Goal: Task Accomplishment & Management: Complete application form

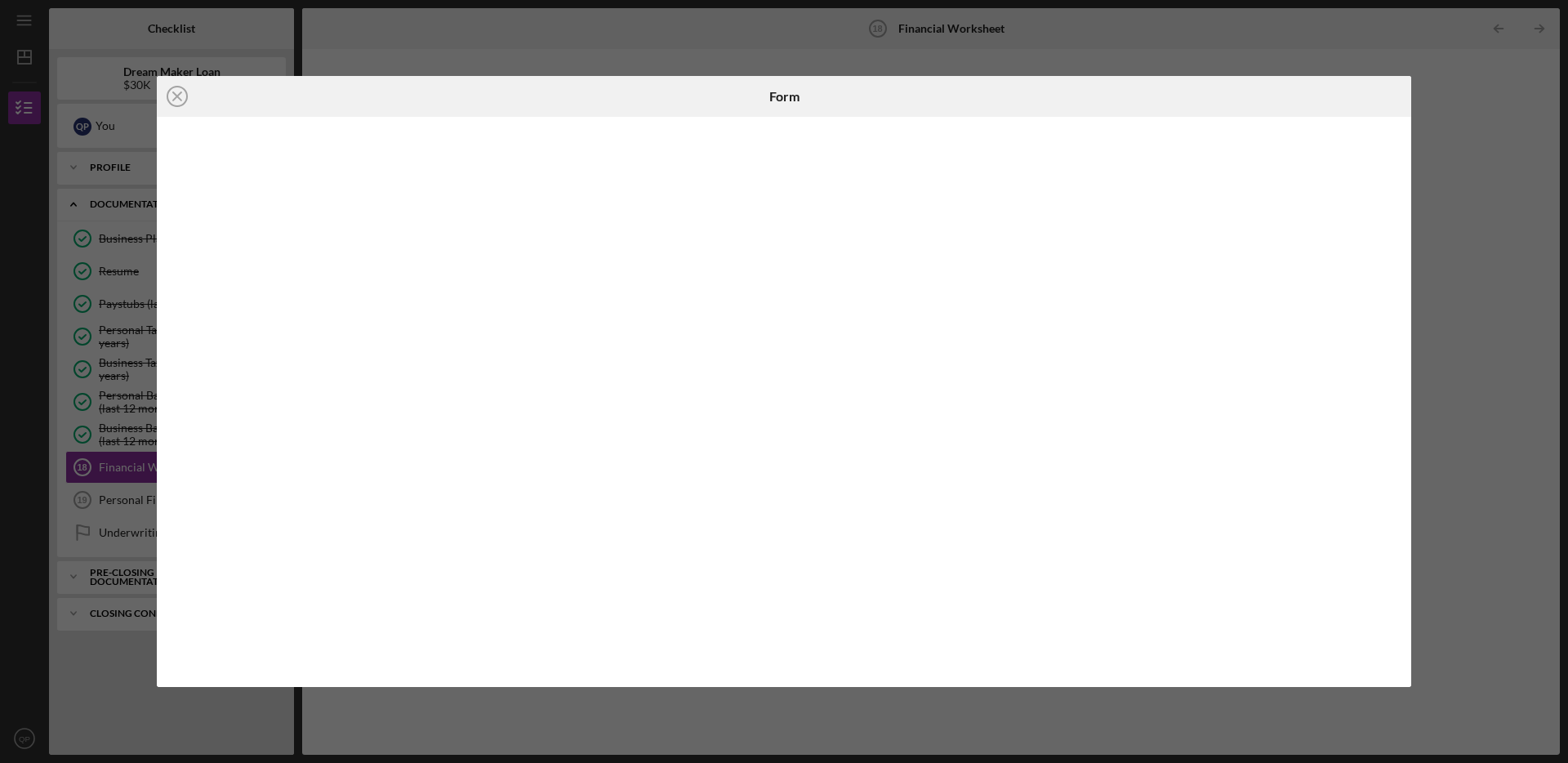
click at [1455, 139] on div "Icon/Close Form" at bounding box center [784, 381] width 1568 height 763
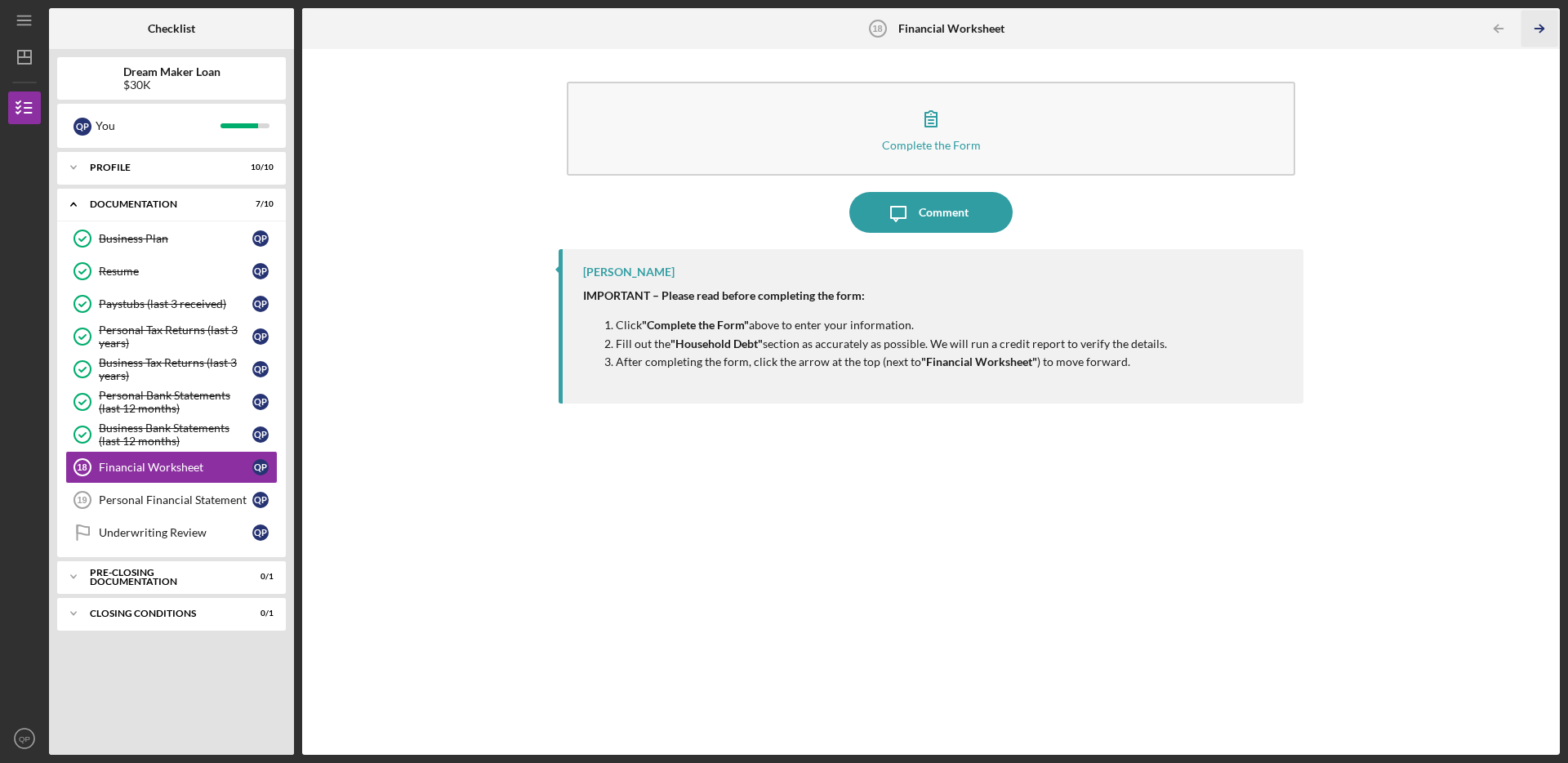
click at [1539, 34] on icon "Icon/Table Pagination Arrow" at bounding box center [1539, 29] width 37 height 37
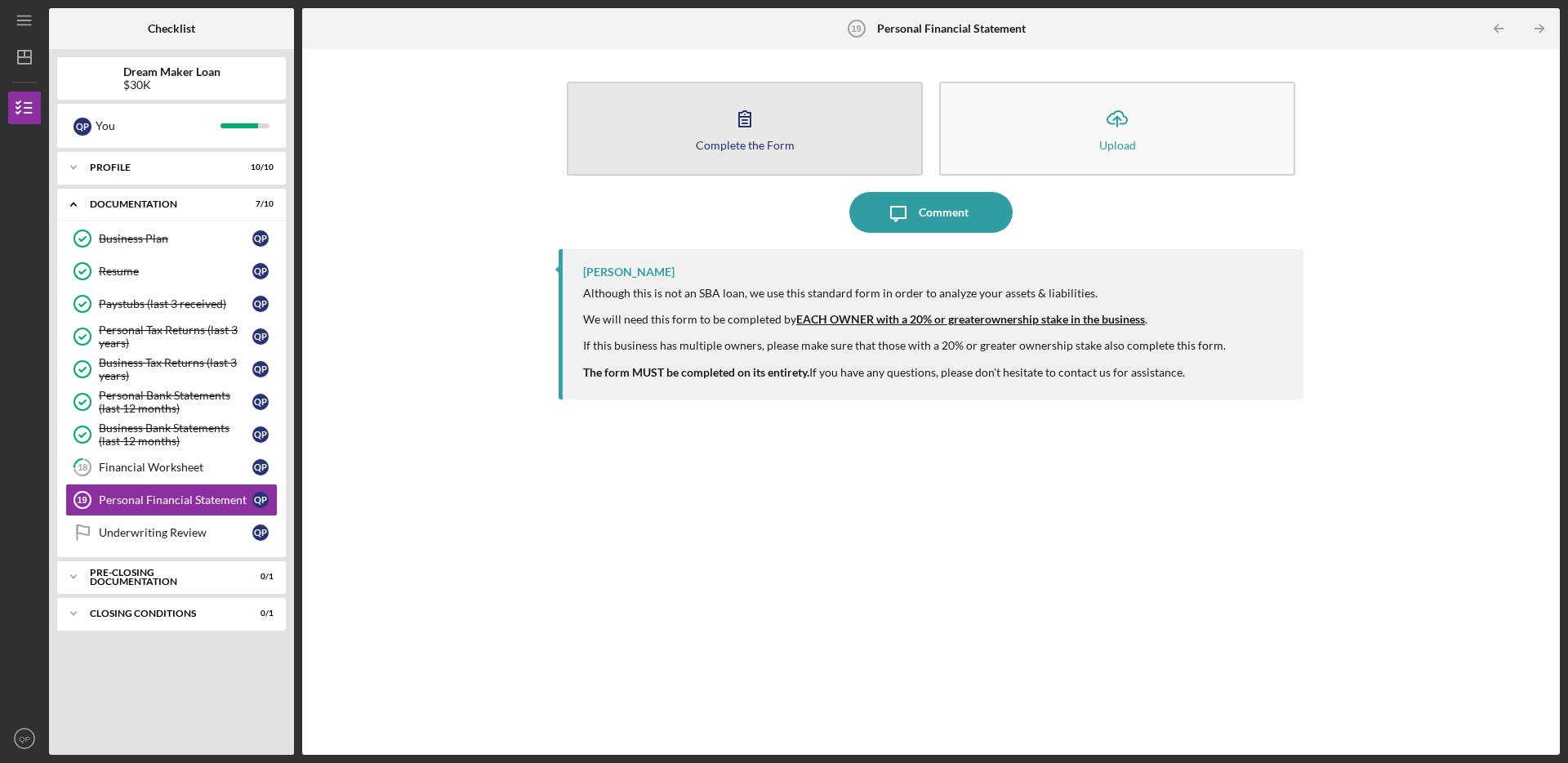
click at [837, 150] on button "Complete the Form Form" at bounding box center [744, 129] width 356 height 94
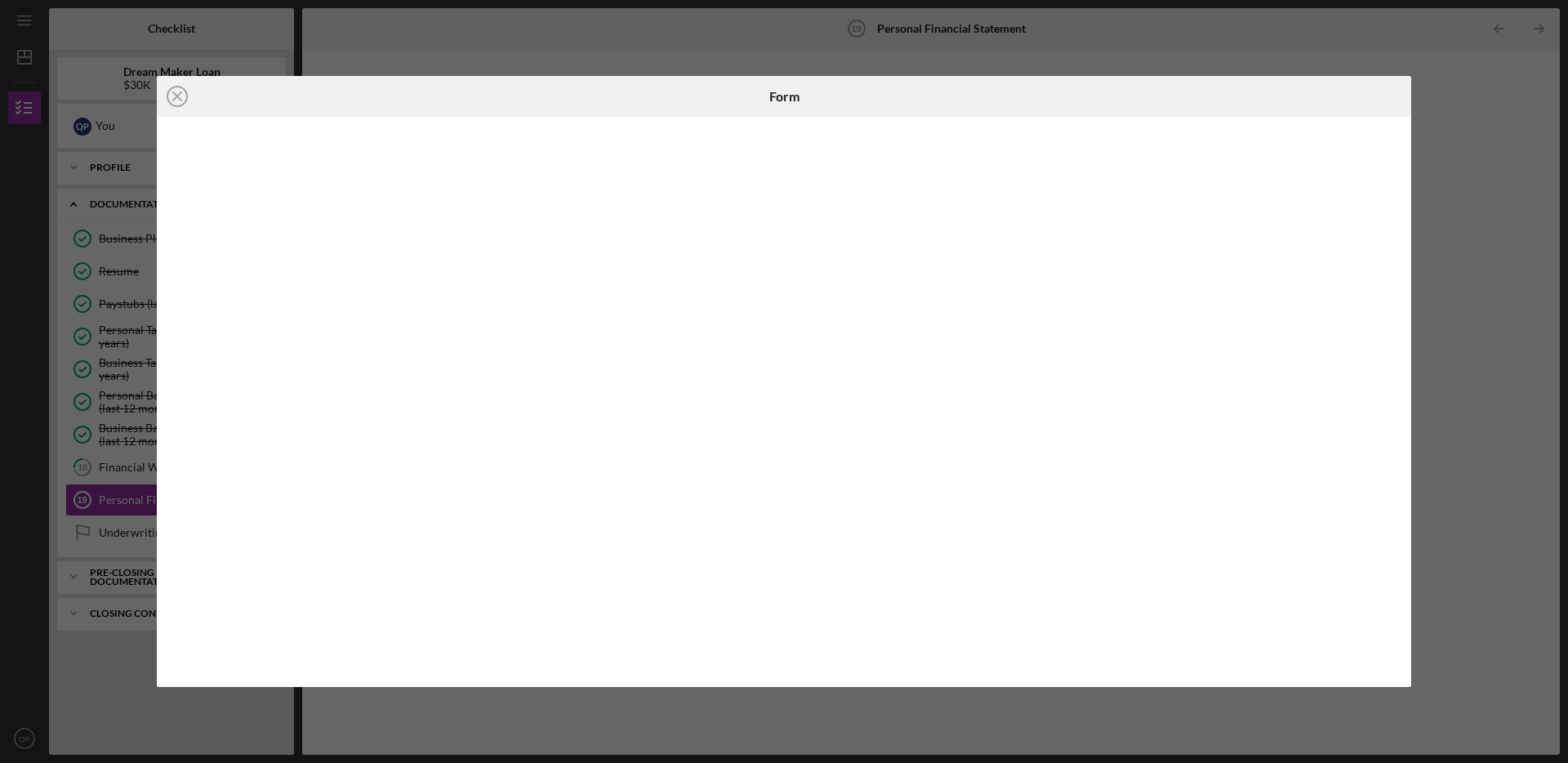
click at [1444, 334] on div "Icon/Close Form" at bounding box center [784, 381] width 1568 height 763
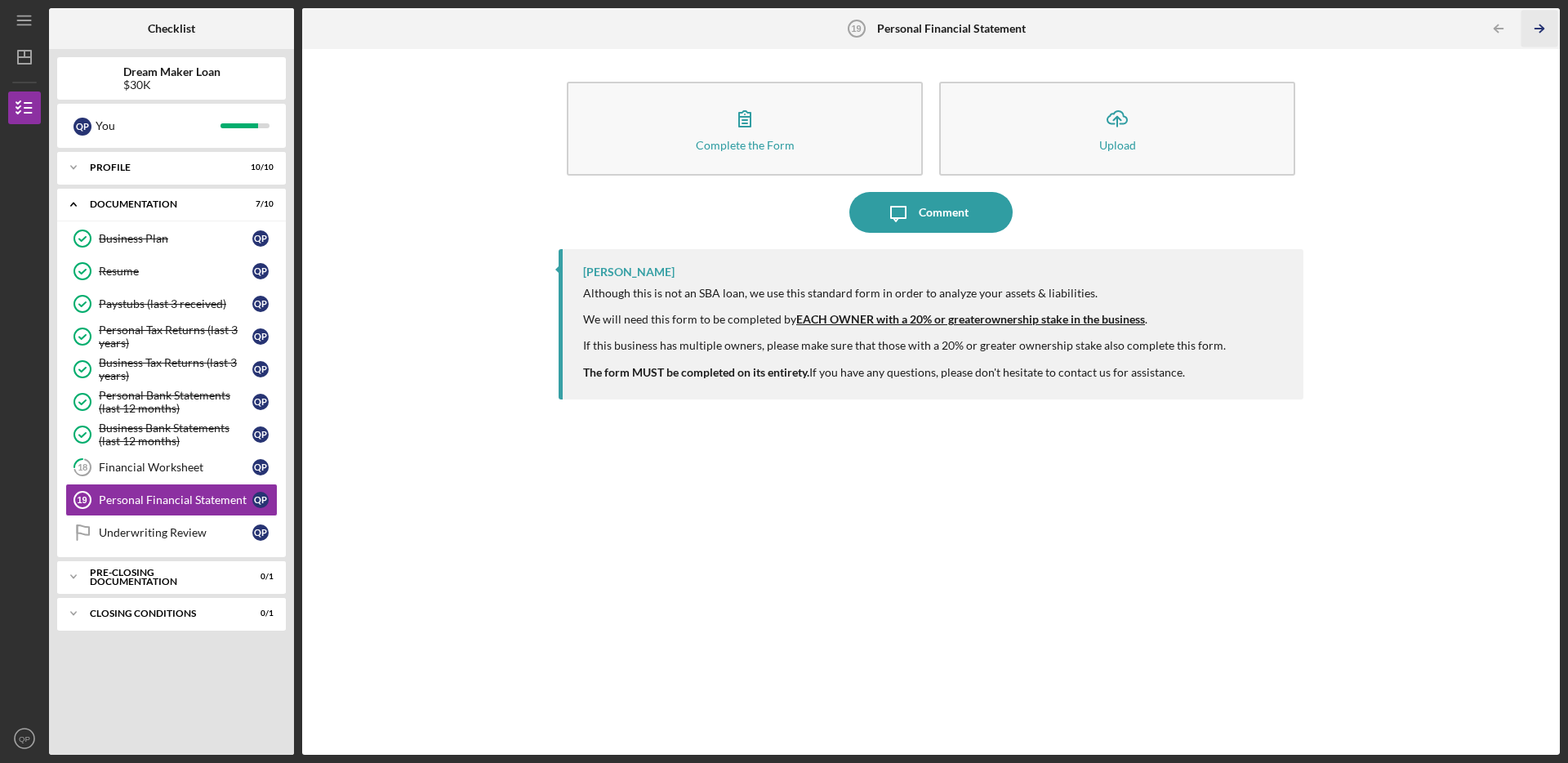
click at [1547, 27] on icon "Icon/Table Pagination Arrow" at bounding box center [1539, 29] width 37 height 37
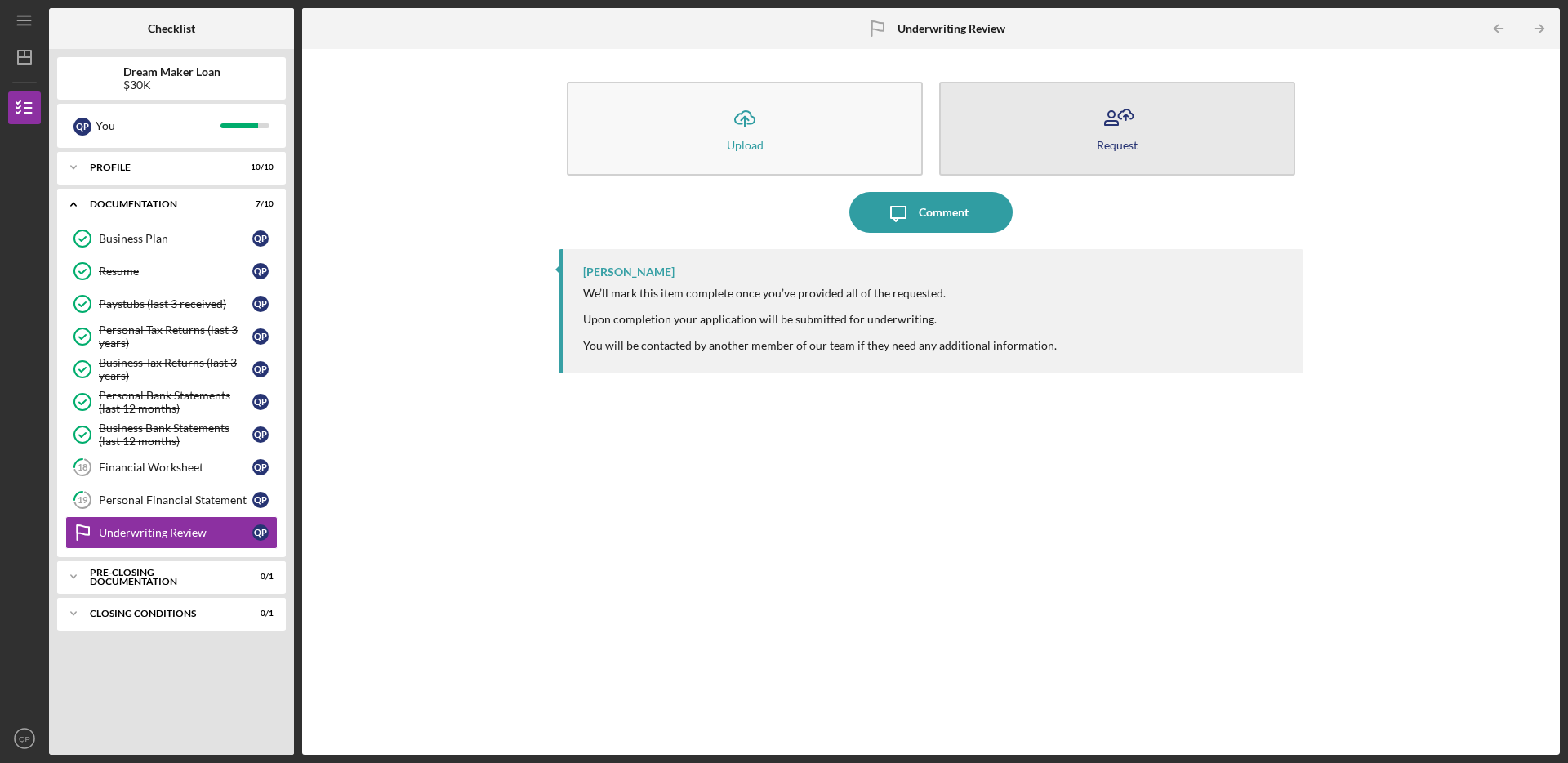
click at [1120, 129] on icon "button" at bounding box center [1117, 118] width 41 height 41
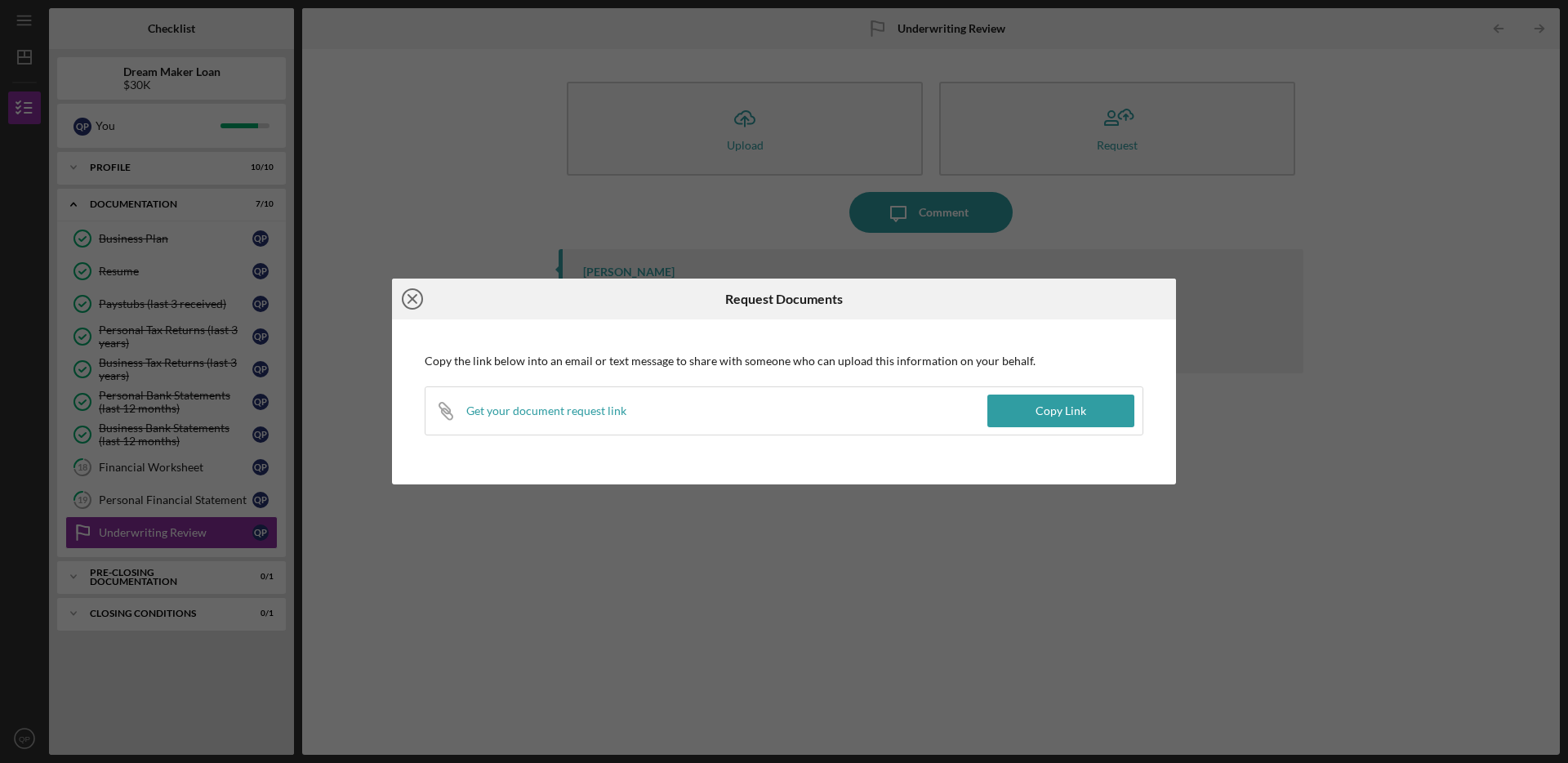
click at [405, 300] on icon "Icon/Close" at bounding box center [412, 298] width 41 height 41
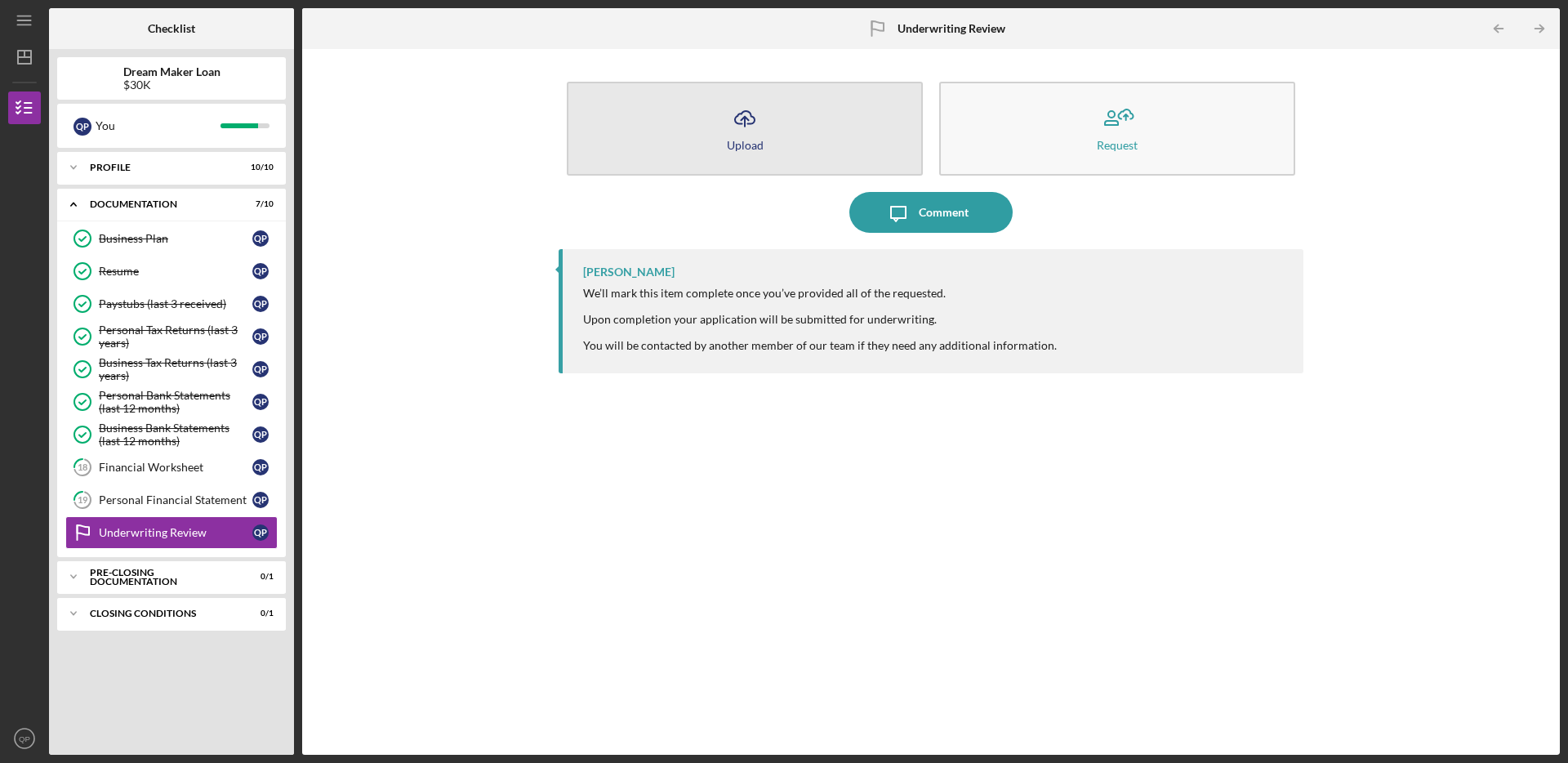
click at [835, 90] on button "Icon/Upload Upload" at bounding box center [744, 129] width 356 height 94
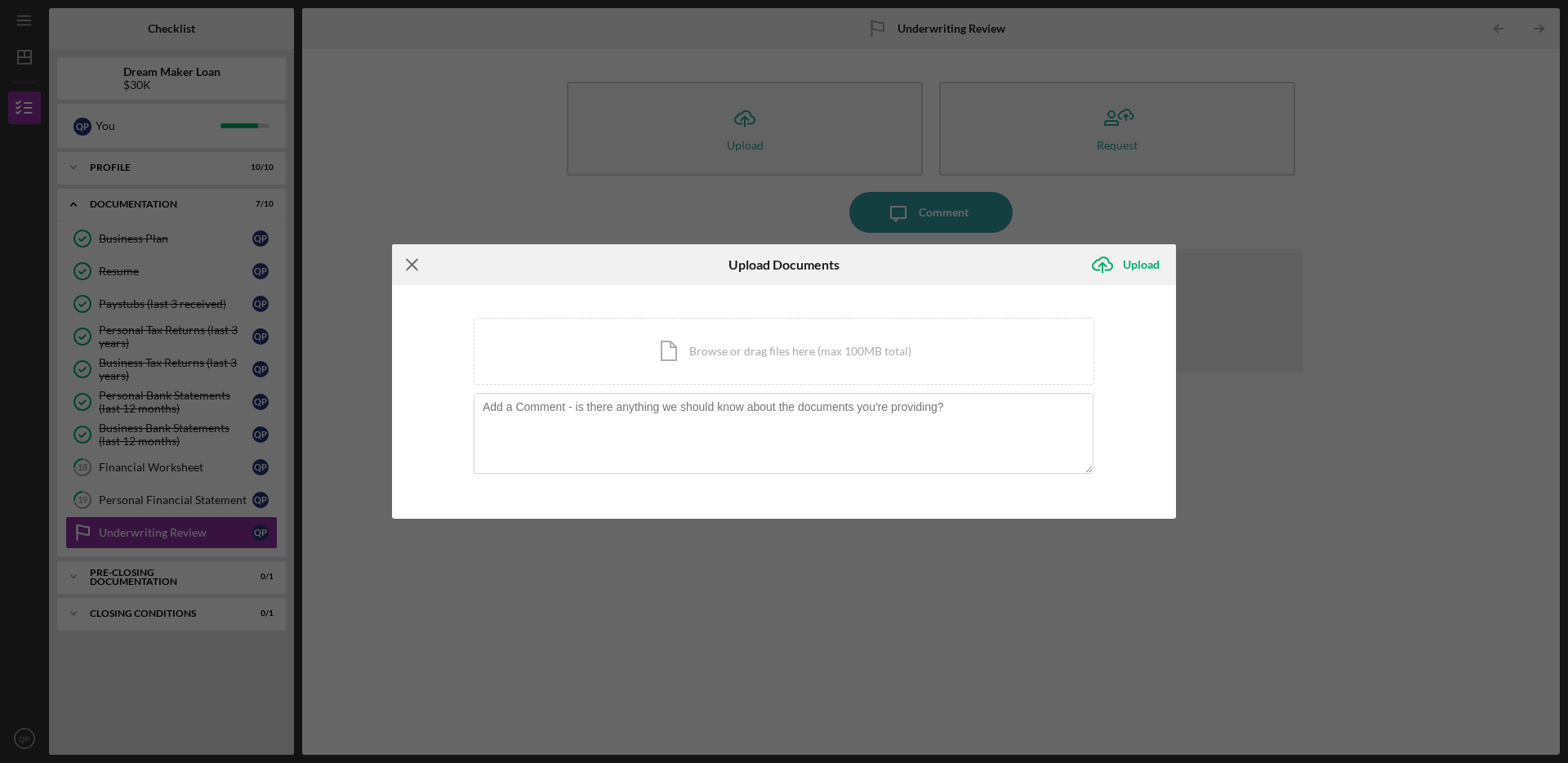
click at [416, 262] on icon "Icon/Menu Close" at bounding box center [412, 264] width 41 height 41
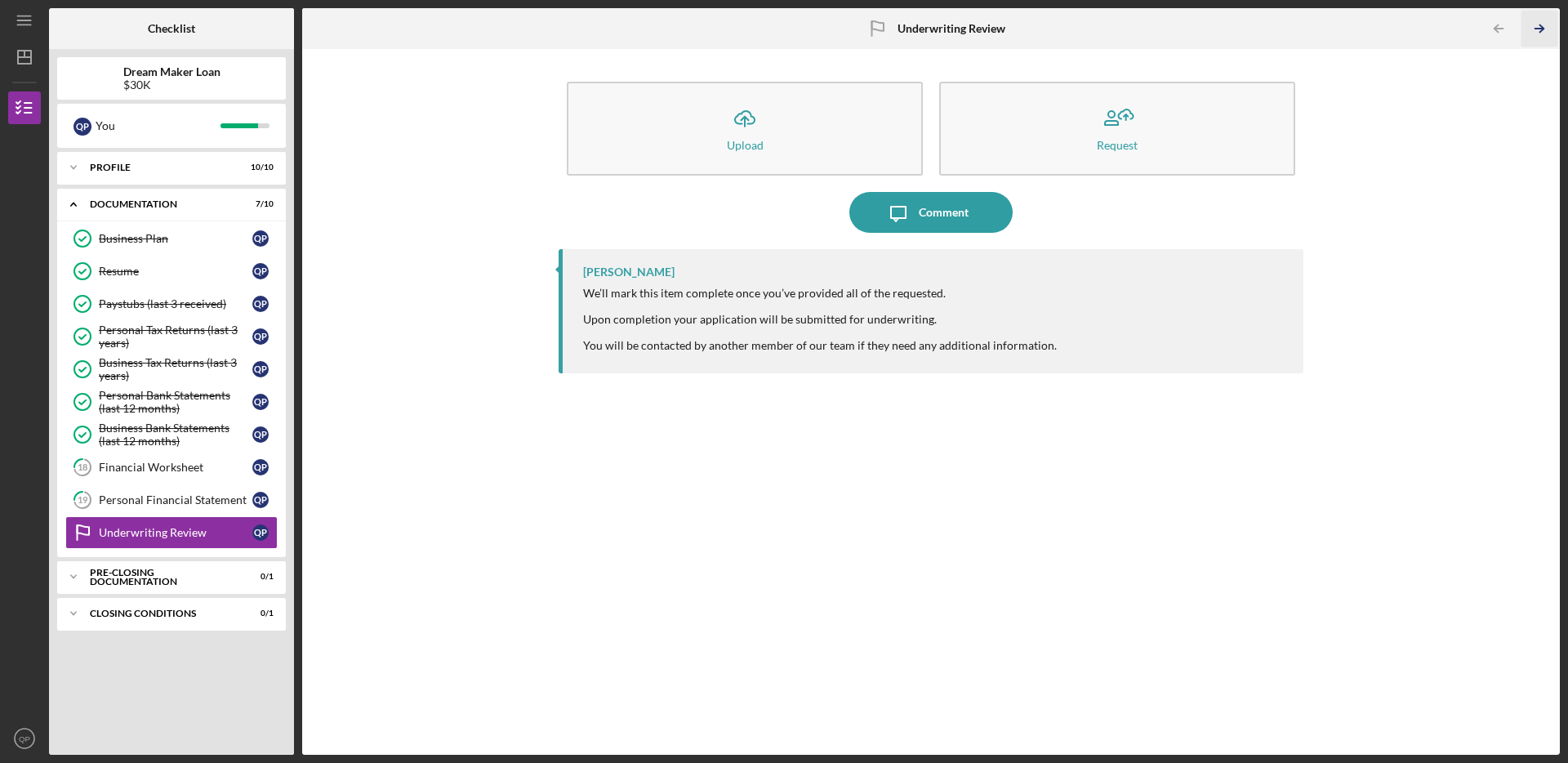
click at [1545, 24] on icon "Icon/Table Pagination Arrow" at bounding box center [1539, 29] width 37 height 37
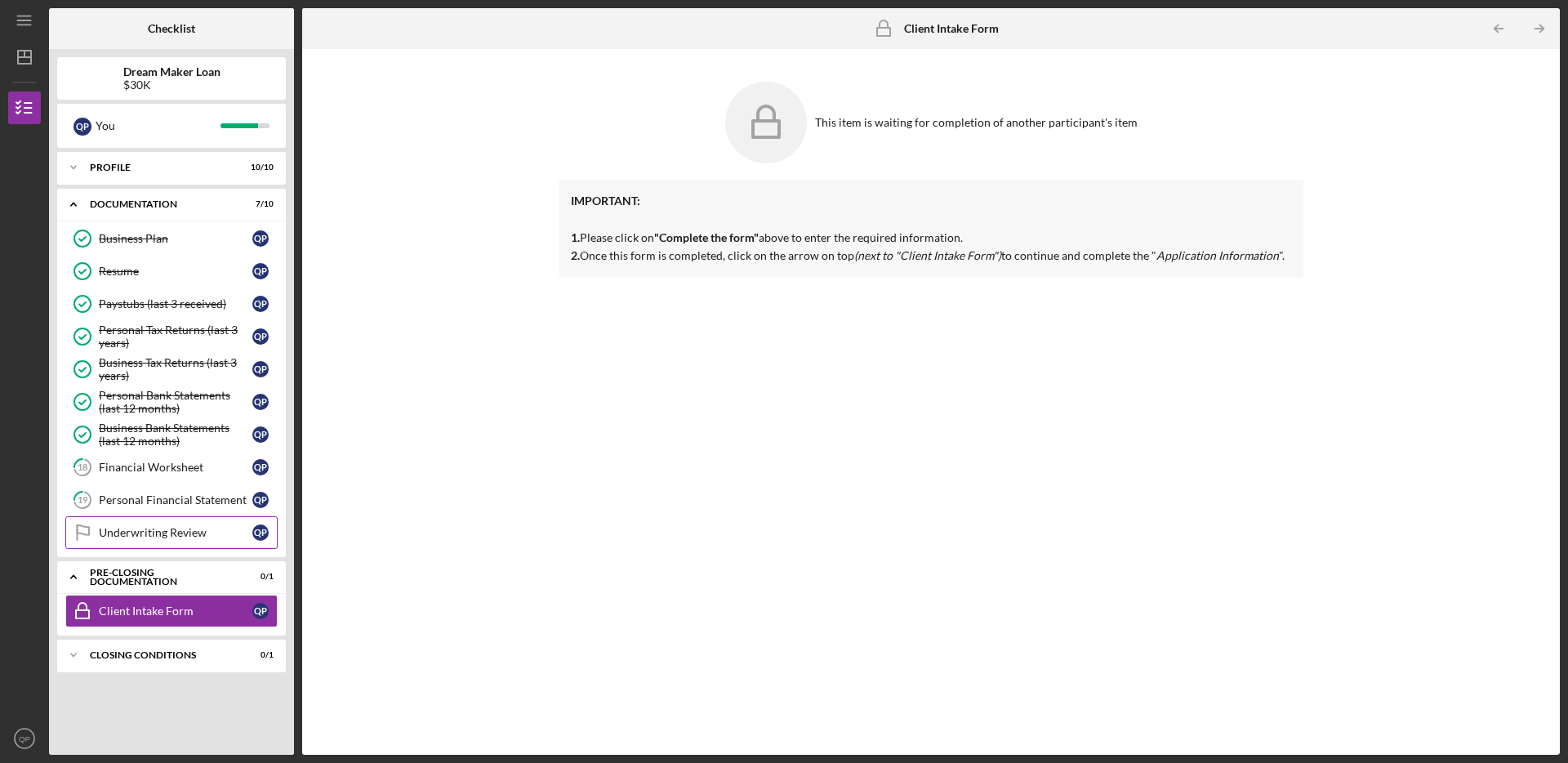
click at [246, 537] on div "Underwriting Review" at bounding box center [175, 533] width 154 height 13
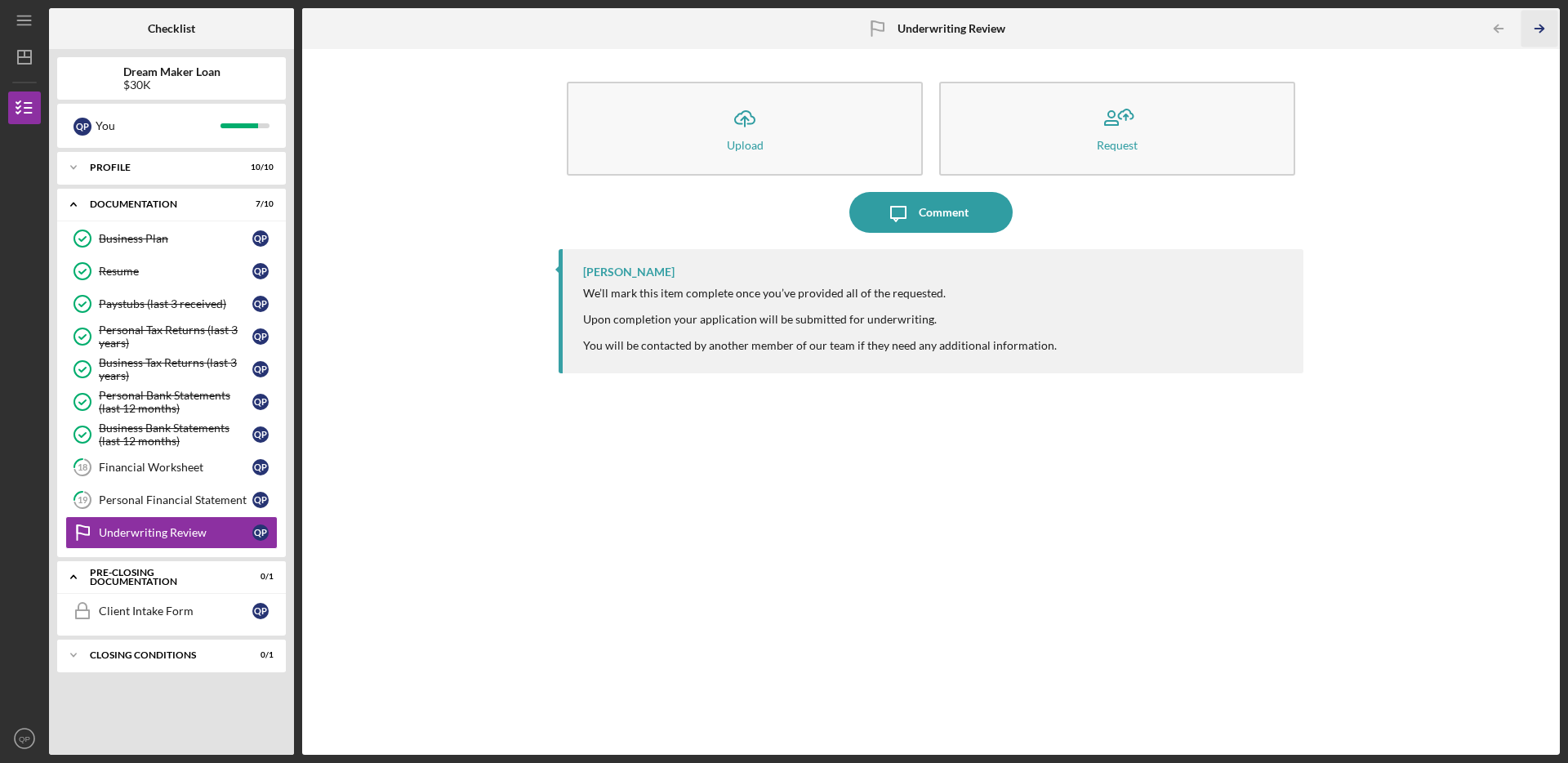
click at [1545, 13] on icon "Icon/Table Pagination Arrow" at bounding box center [1539, 29] width 37 height 37
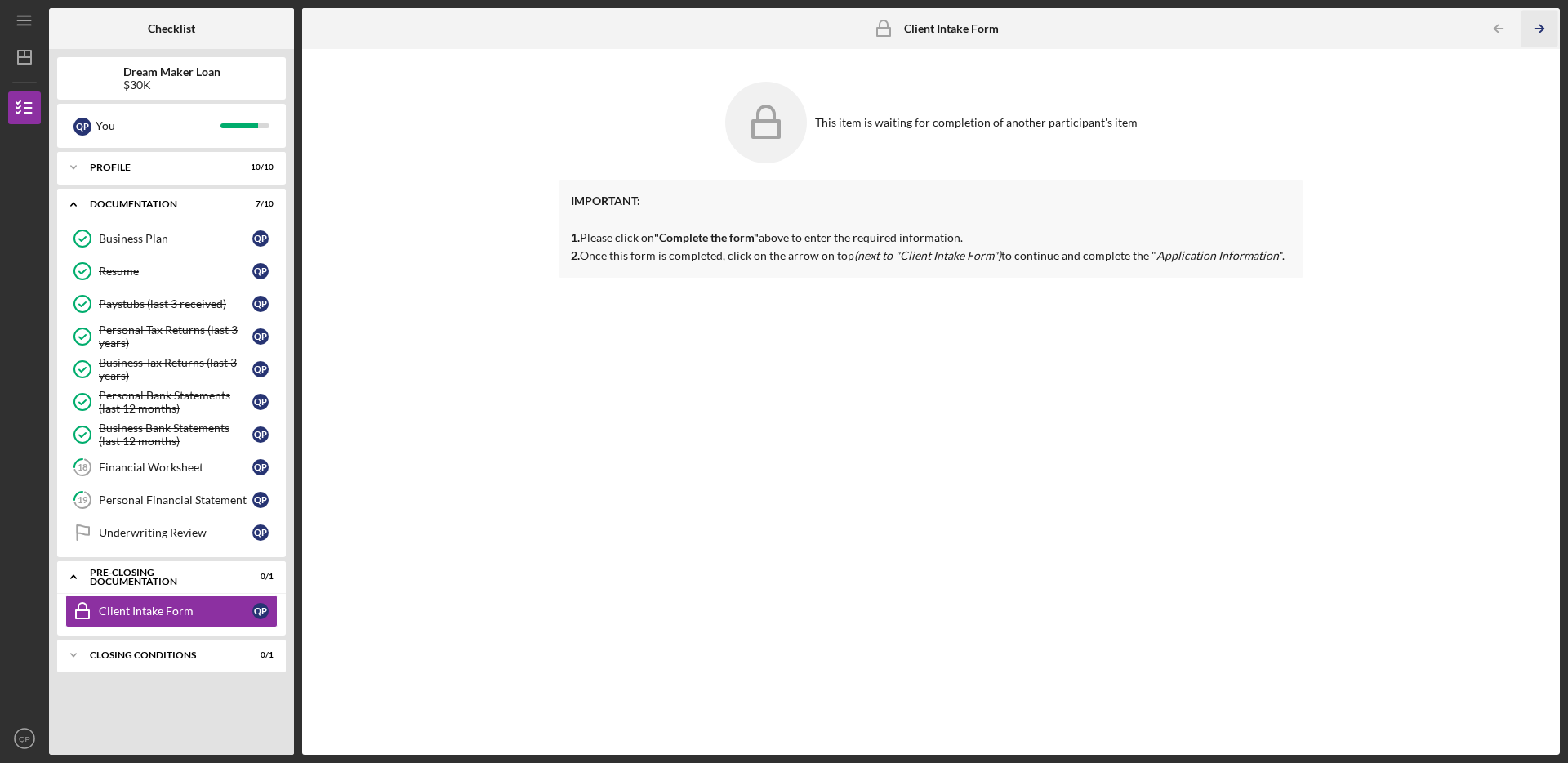
click at [1540, 33] on icon "Icon/Table Pagination Arrow" at bounding box center [1539, 29] width 37 height 37
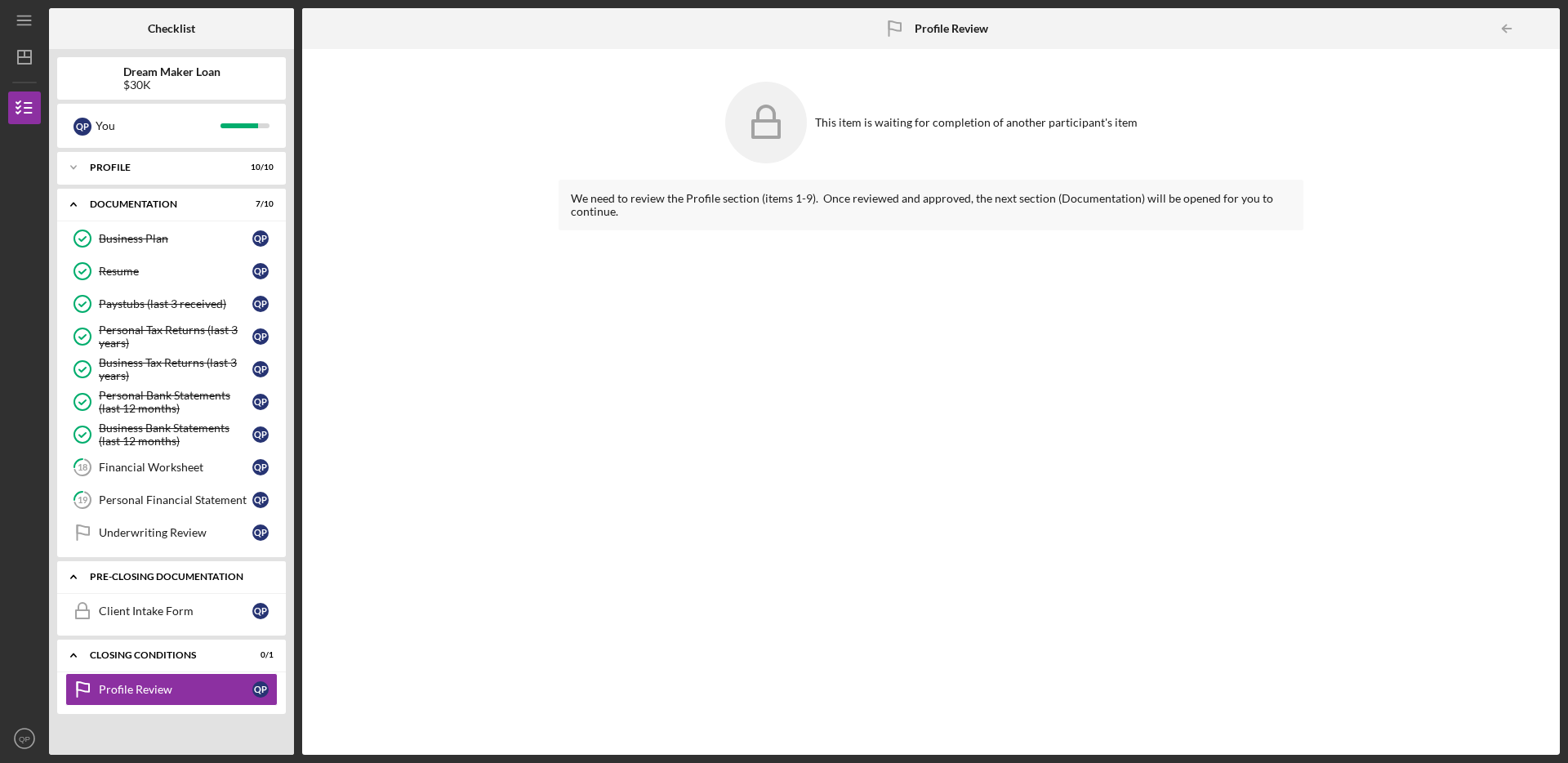
click at [200, 582] on div "Icon/Expander Pre-Closing Documentation 0 / 1" at bounding box center [171, 577] width 229 height 33
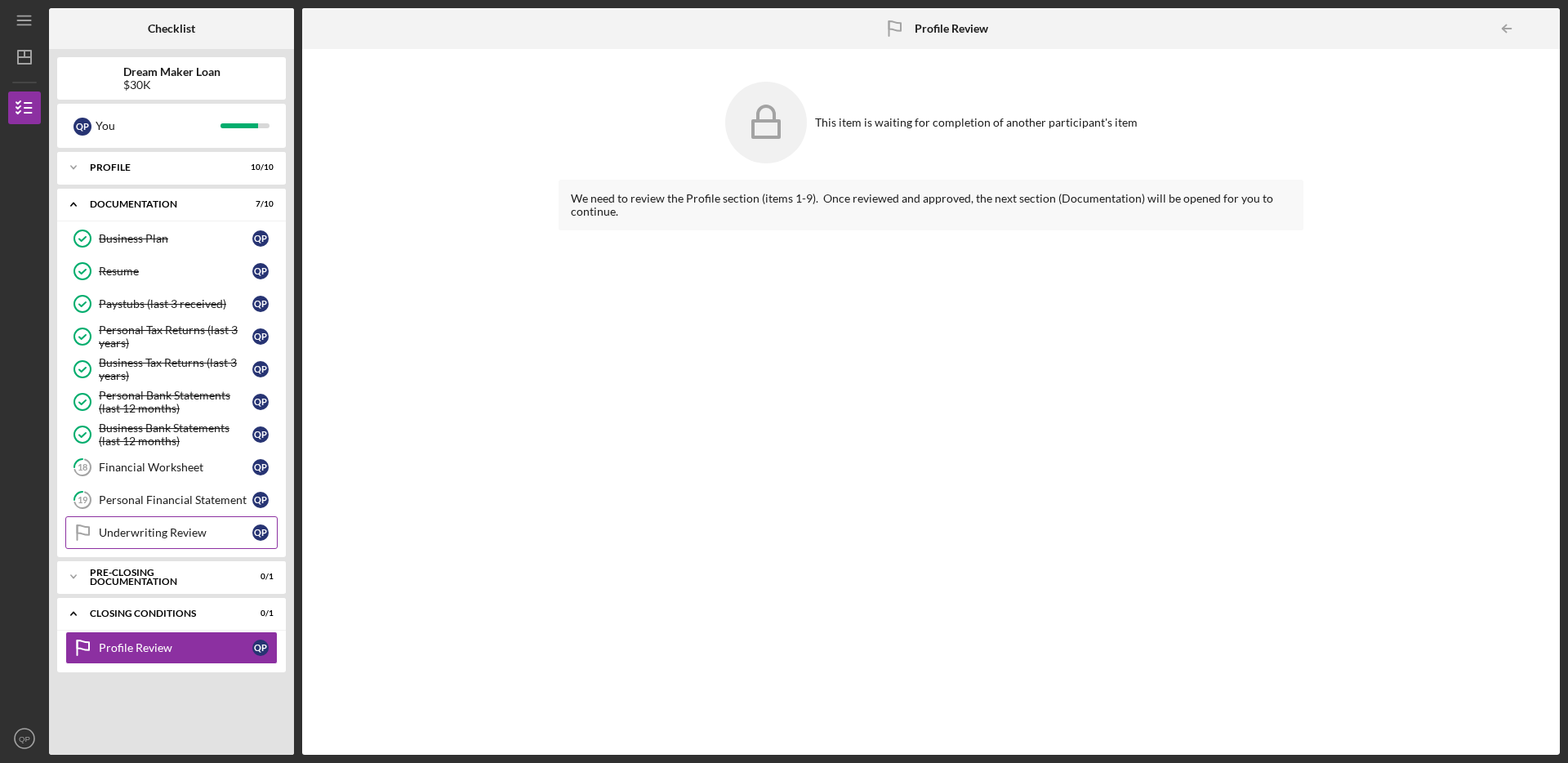
click at [177, 531] on div "Underwriting Review" at bounding box center [175, 533] width 154 height 13
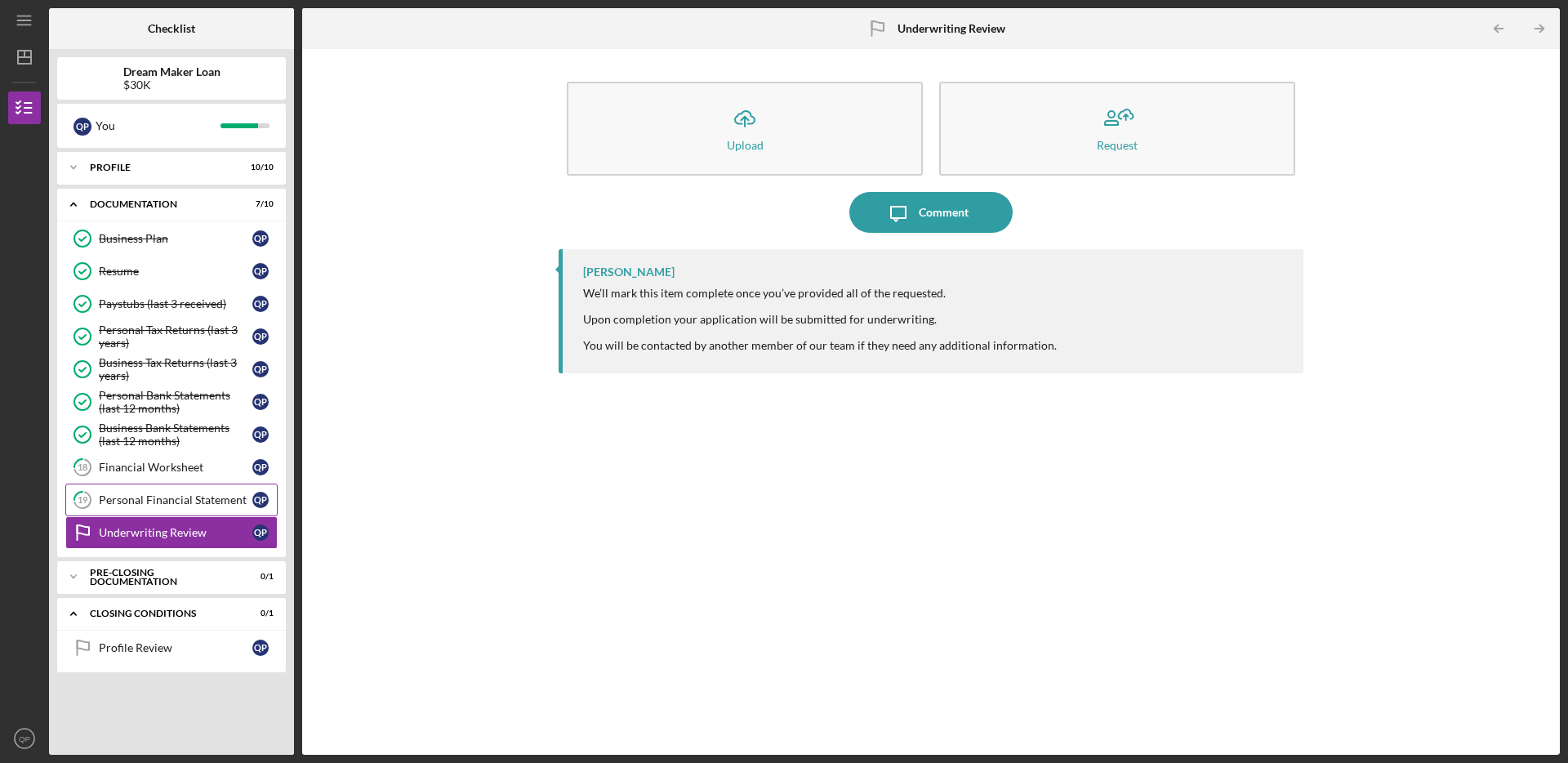
click at [216, 493] on div "Personal Financial Statement" at bounding box center [175, 500] width 154 height 13
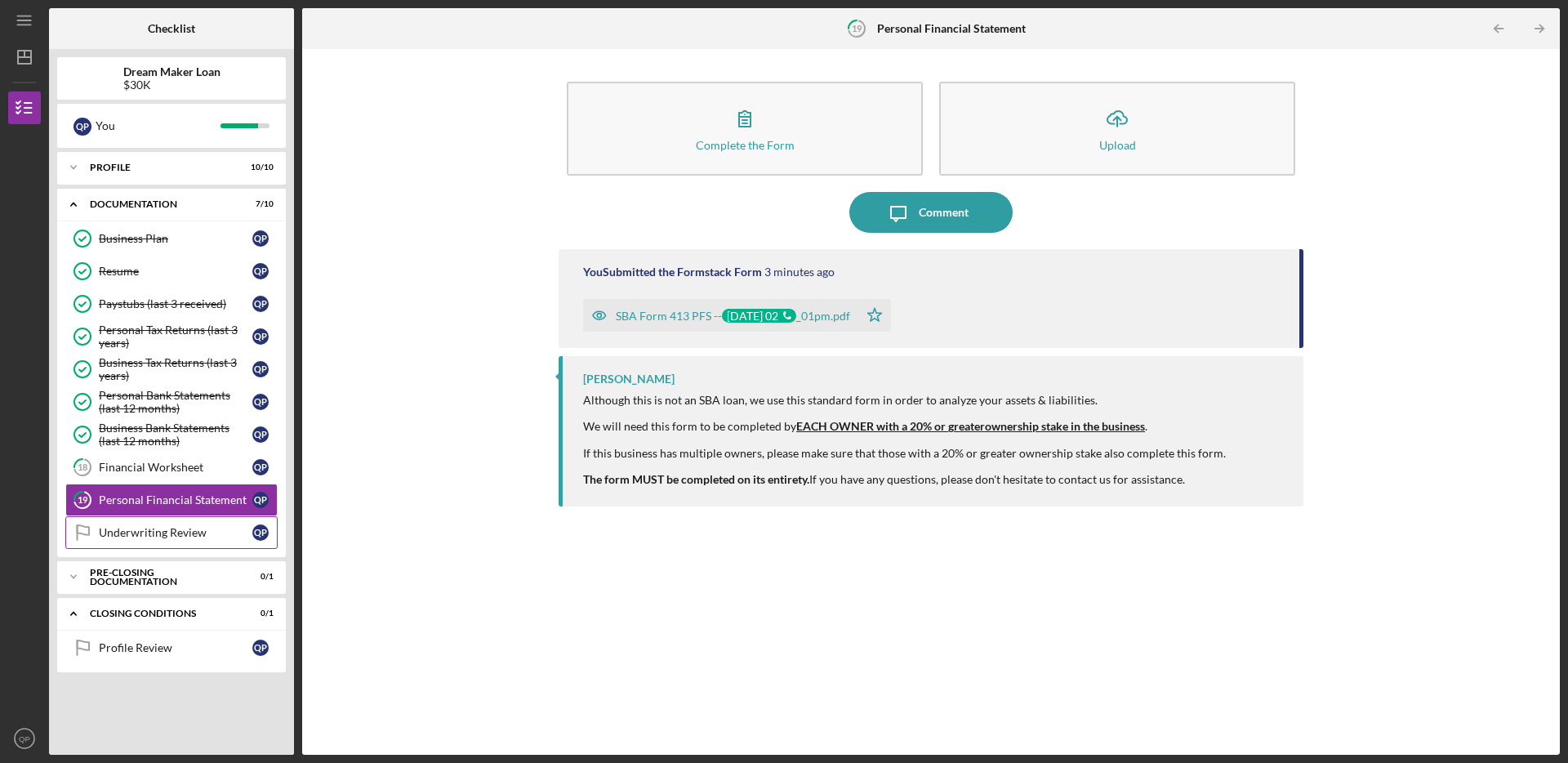
click at [207, 524] on link "Underwriting Review Underwriting Review Q P" at bounding box center [171, 532] width 212 height 33
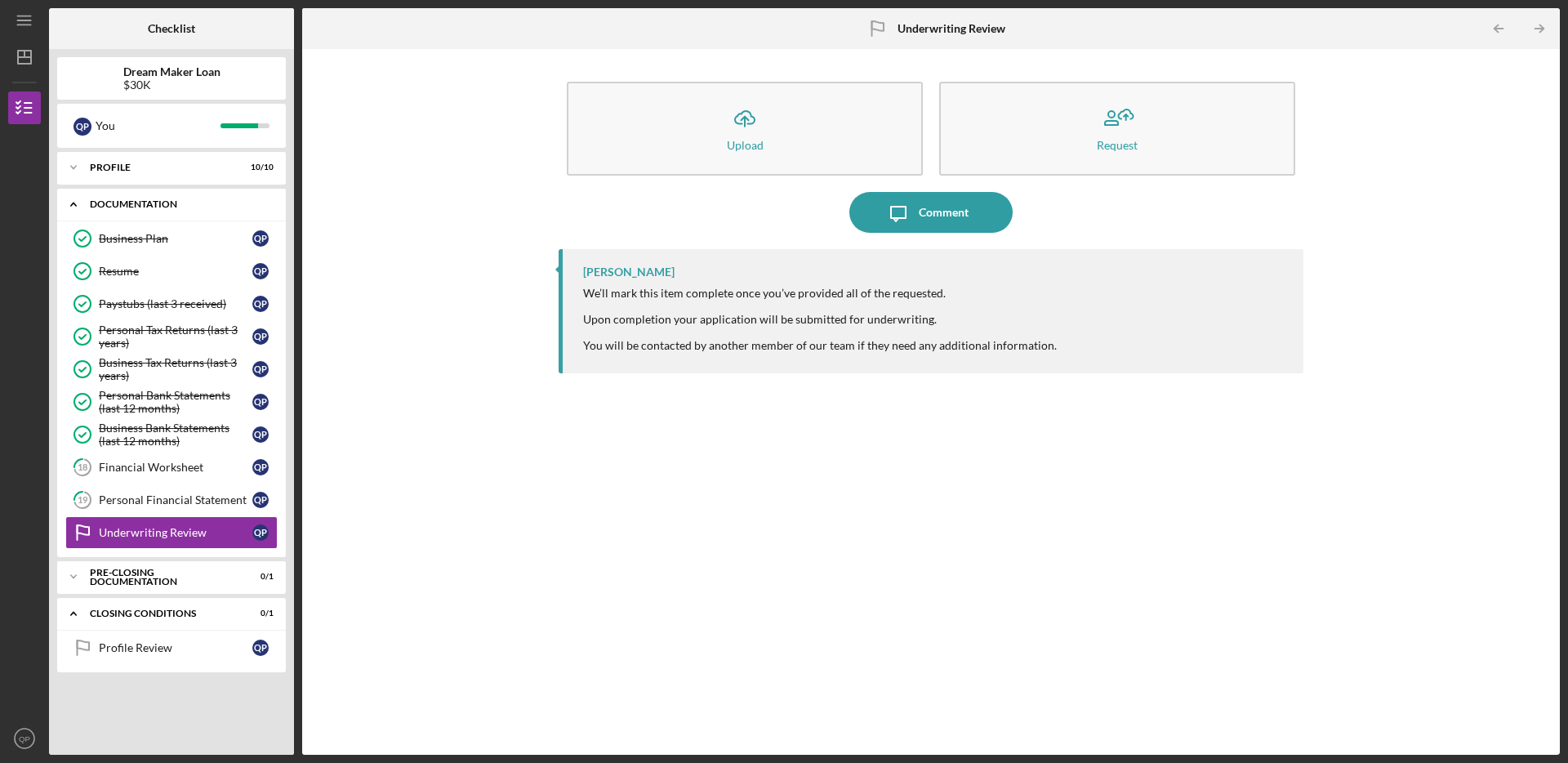
click at [175, 203] on div "Documentation" at bounding box center [178, 205] width 175 height 10
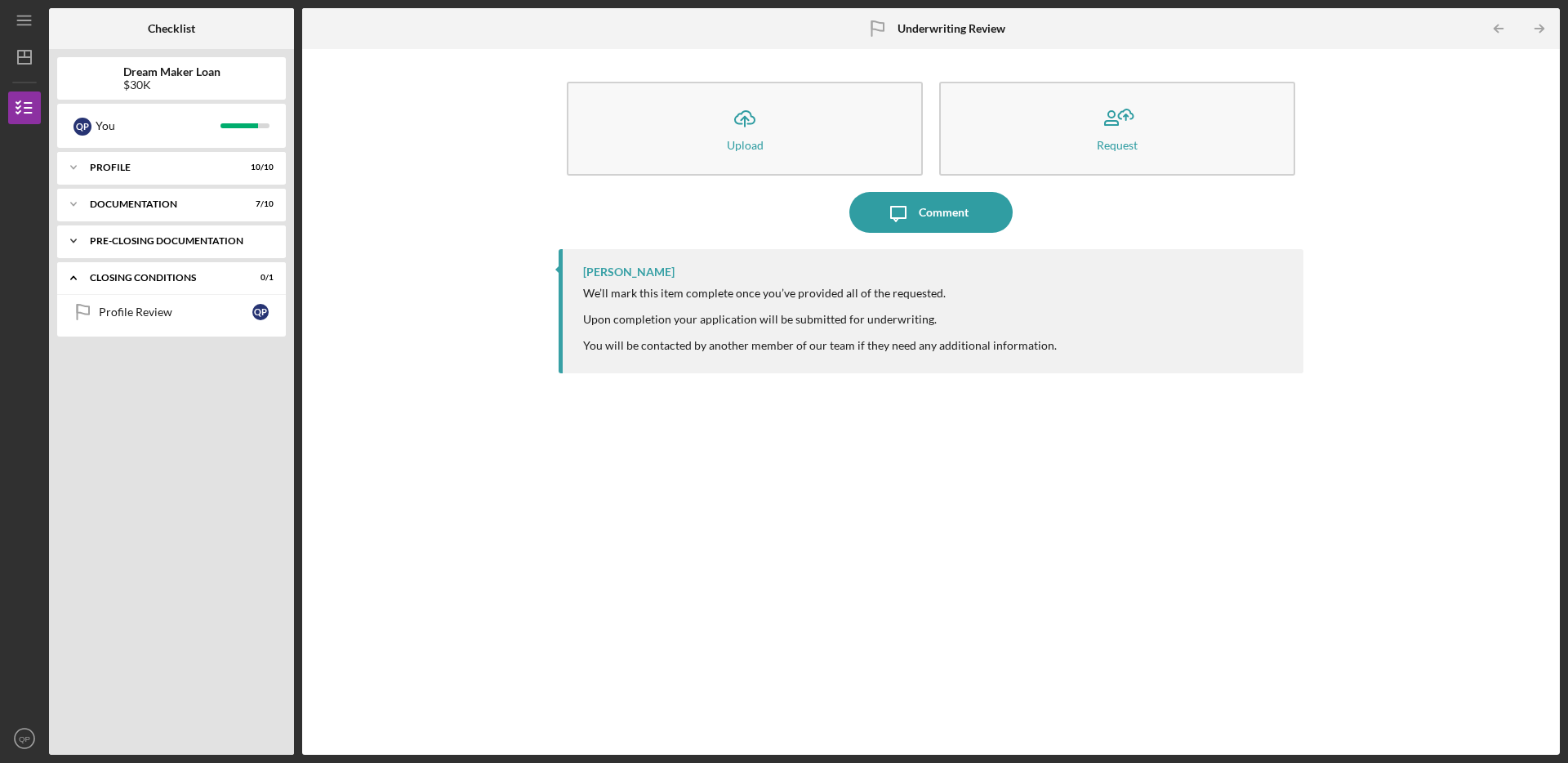
click at [173, 226] on div "Icon/Expander Pre-Closing Documentation 0 / 1" at bounding box center [171, 241] width 229 height 33
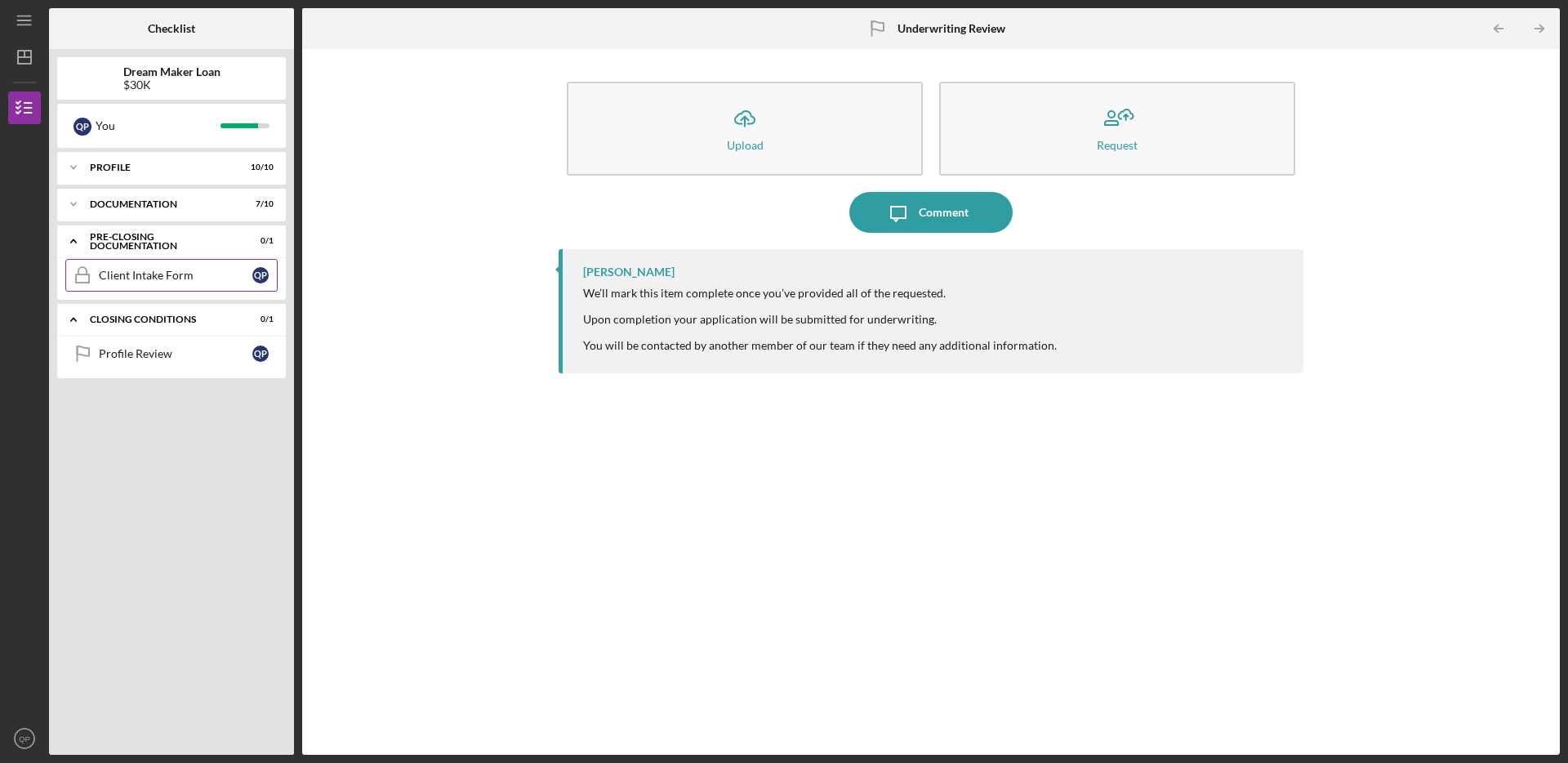
click at [165, 273] on div "Client Intake Form" at bounding box center [175, 276] width 154 height 13
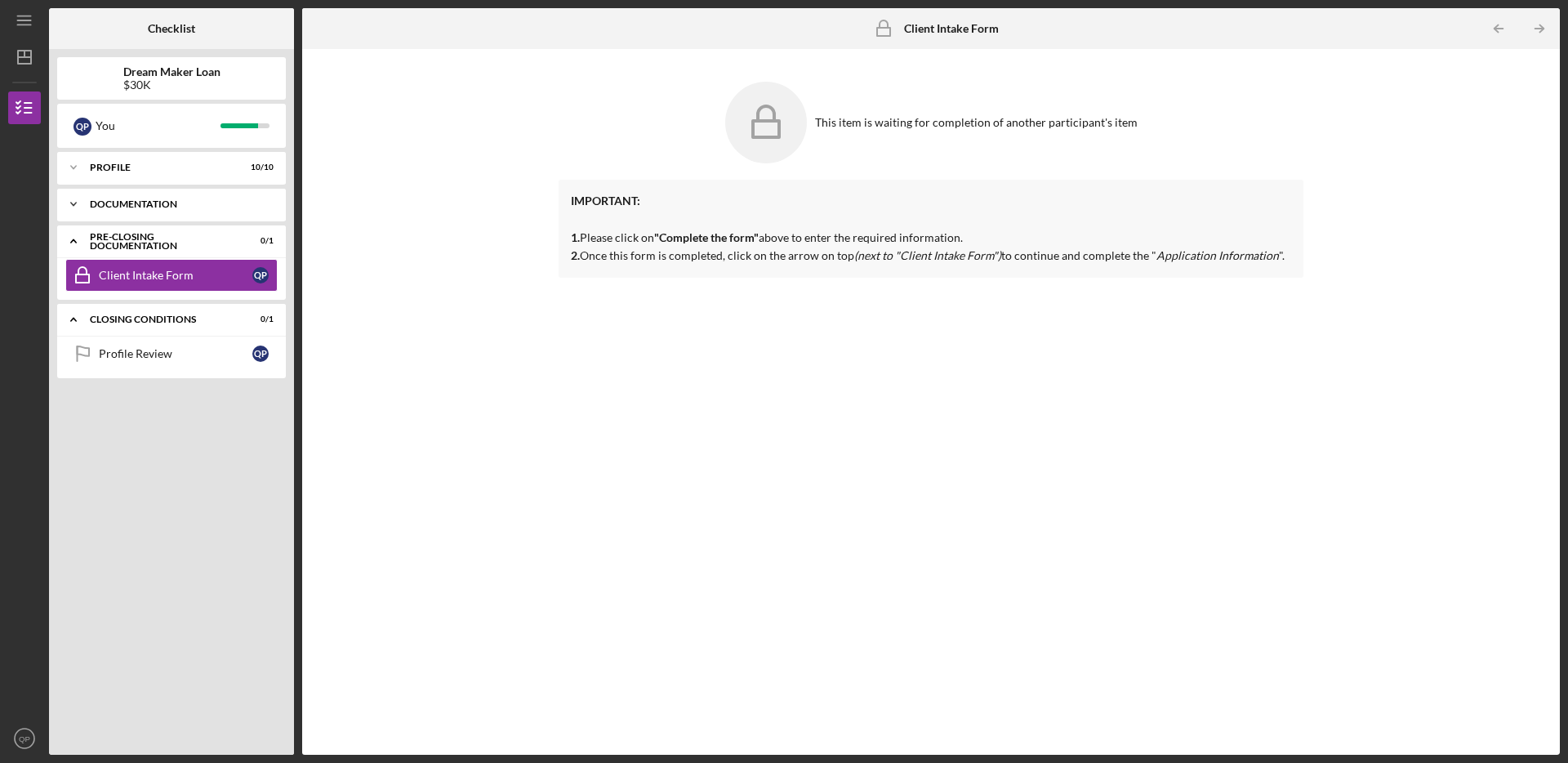
click at [245, 205] on div "Documentation" at bounding box center [178, 205] width 175 height 10
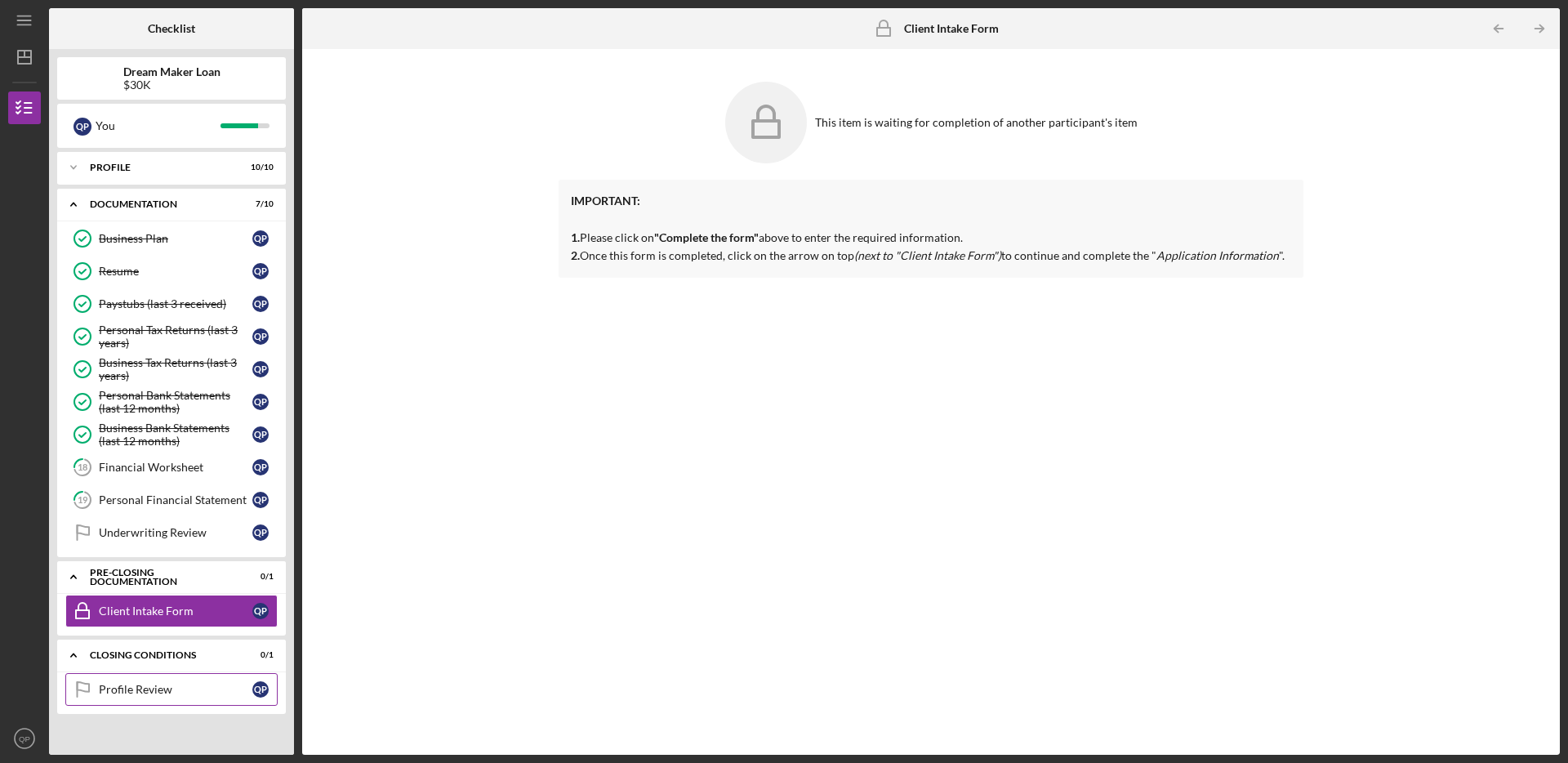
click at [200, 676] on link "Profile Review Profile Review Q P" at bounding box center [171, 689] width 212 height 33
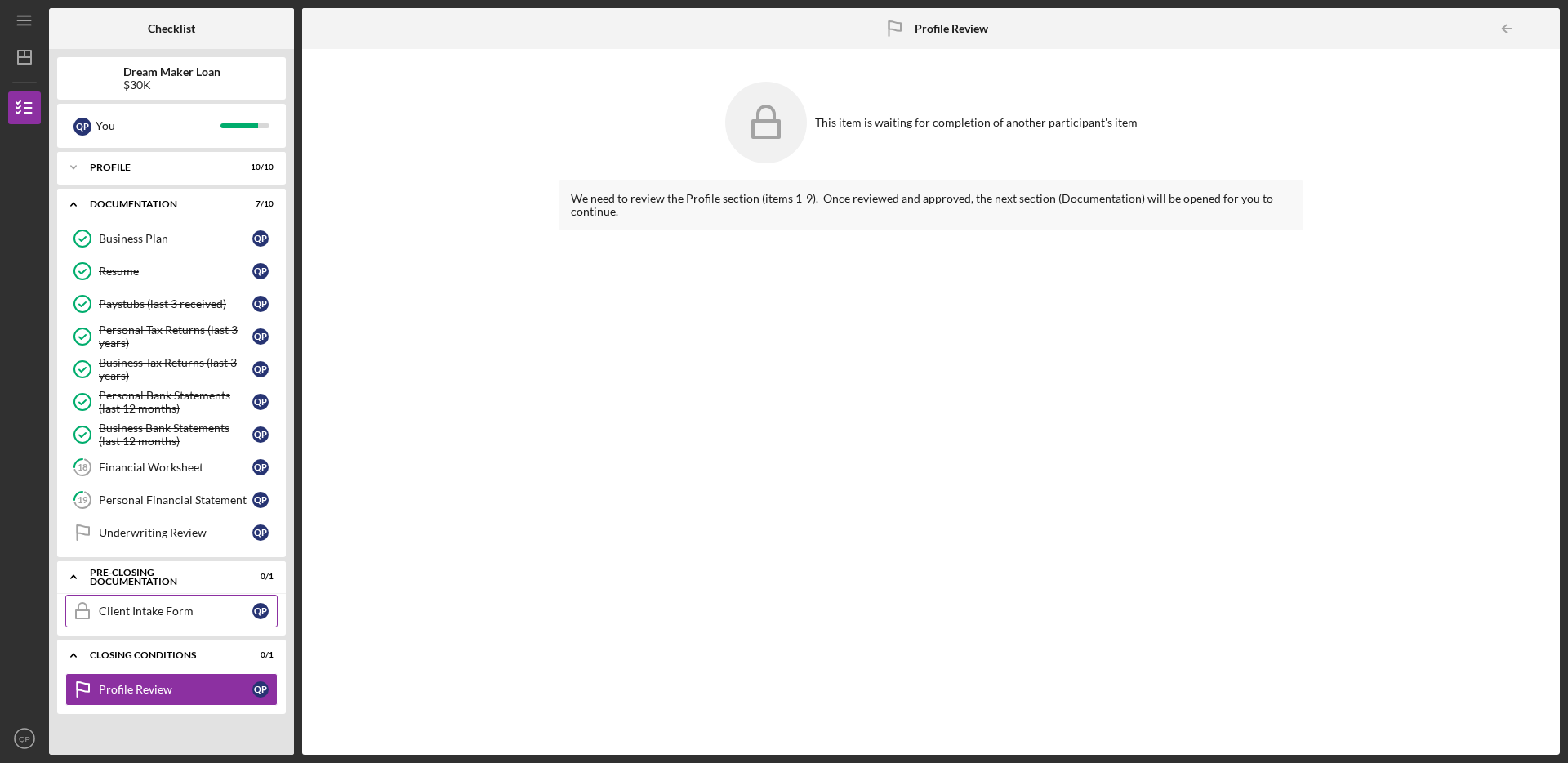
click at [157, 600] on link "Client Intake Form Client Intake Form Q P" at bounding box center [171, 611] width 212 height 33
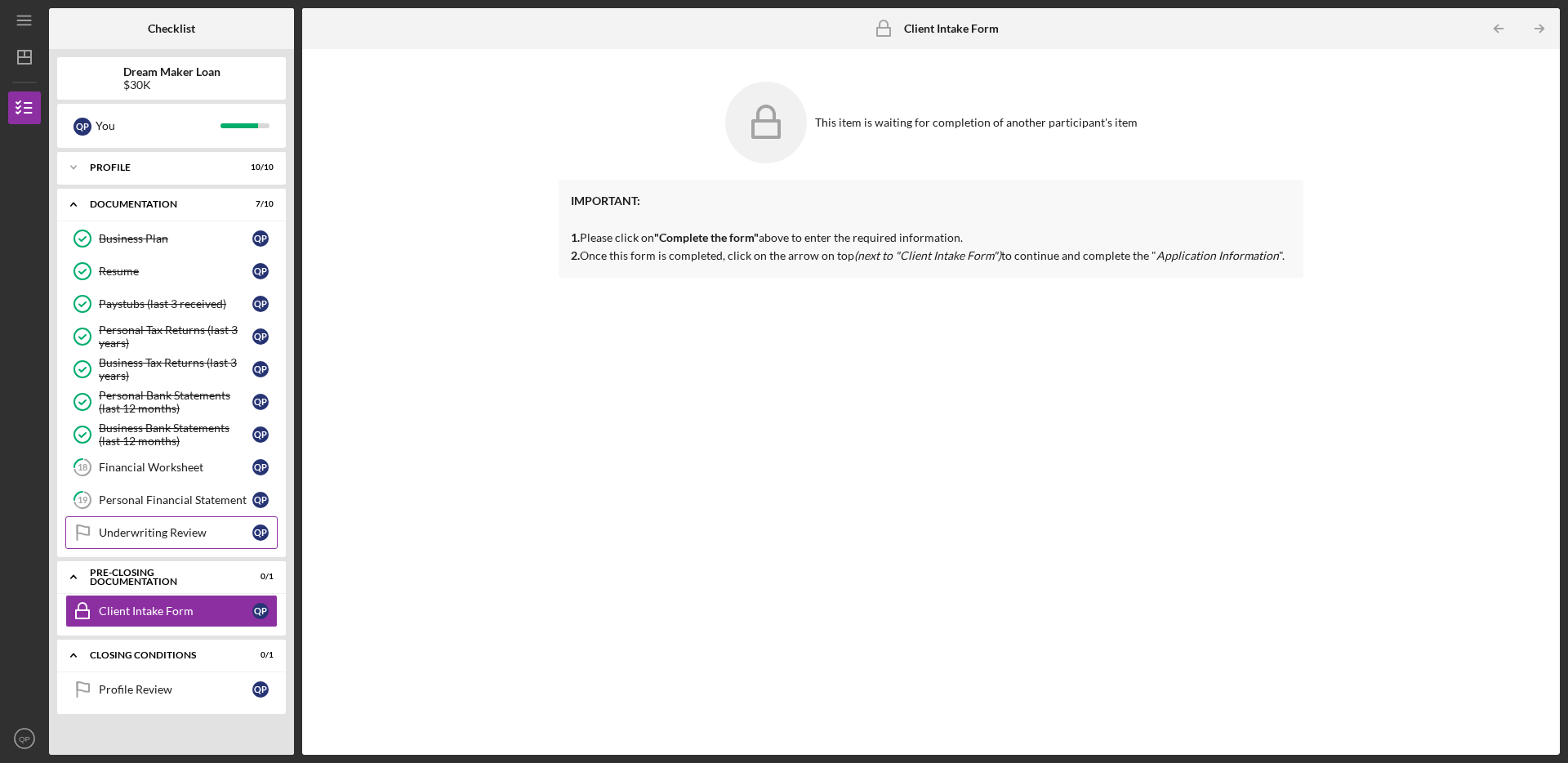
click at [192, 516] on link "Underwriting Review Underwriting Review Q P" at bounding box center [171, 532] width 212 height 33
